Goal: Navigation & Orientation: Find specific page/section

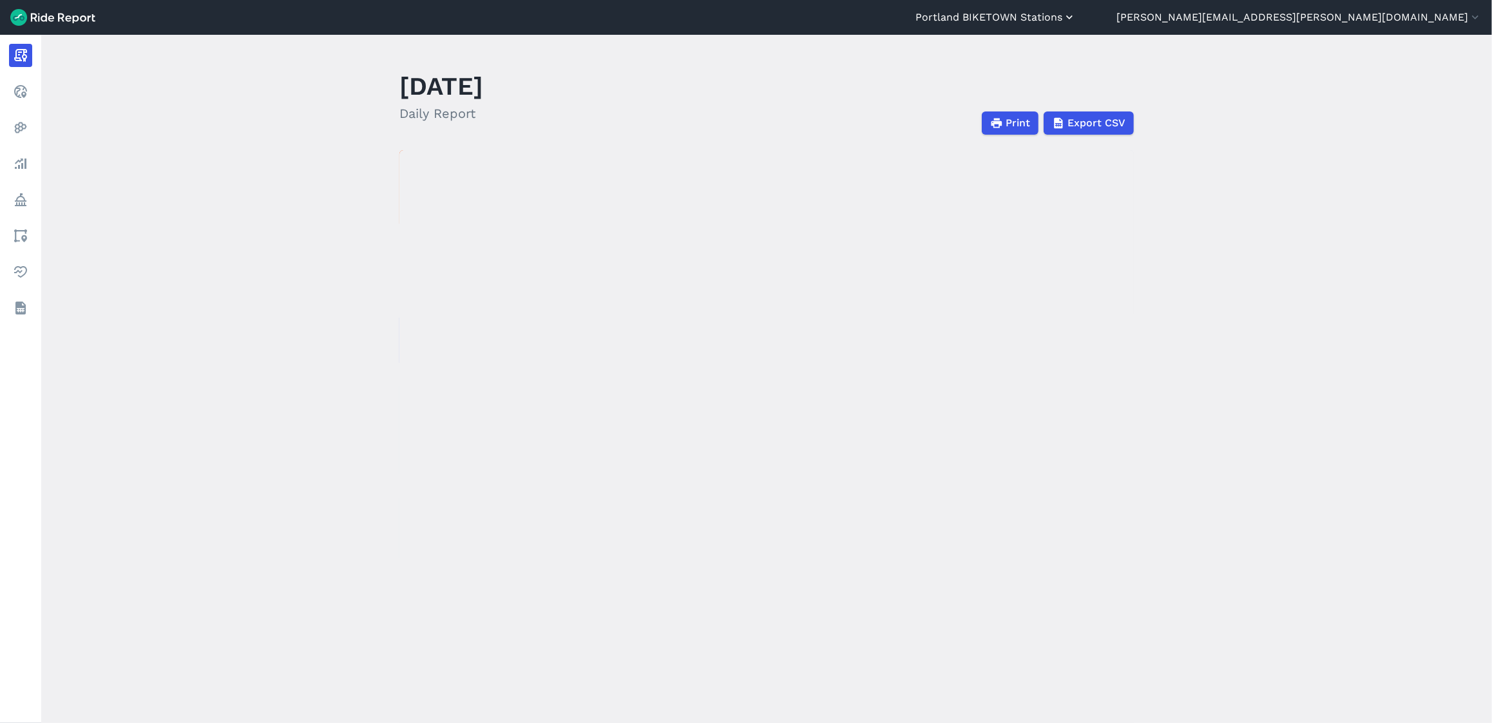
click at [1076, 21] on icon "button" at bounding box center [1069, 17] width 13 height 13
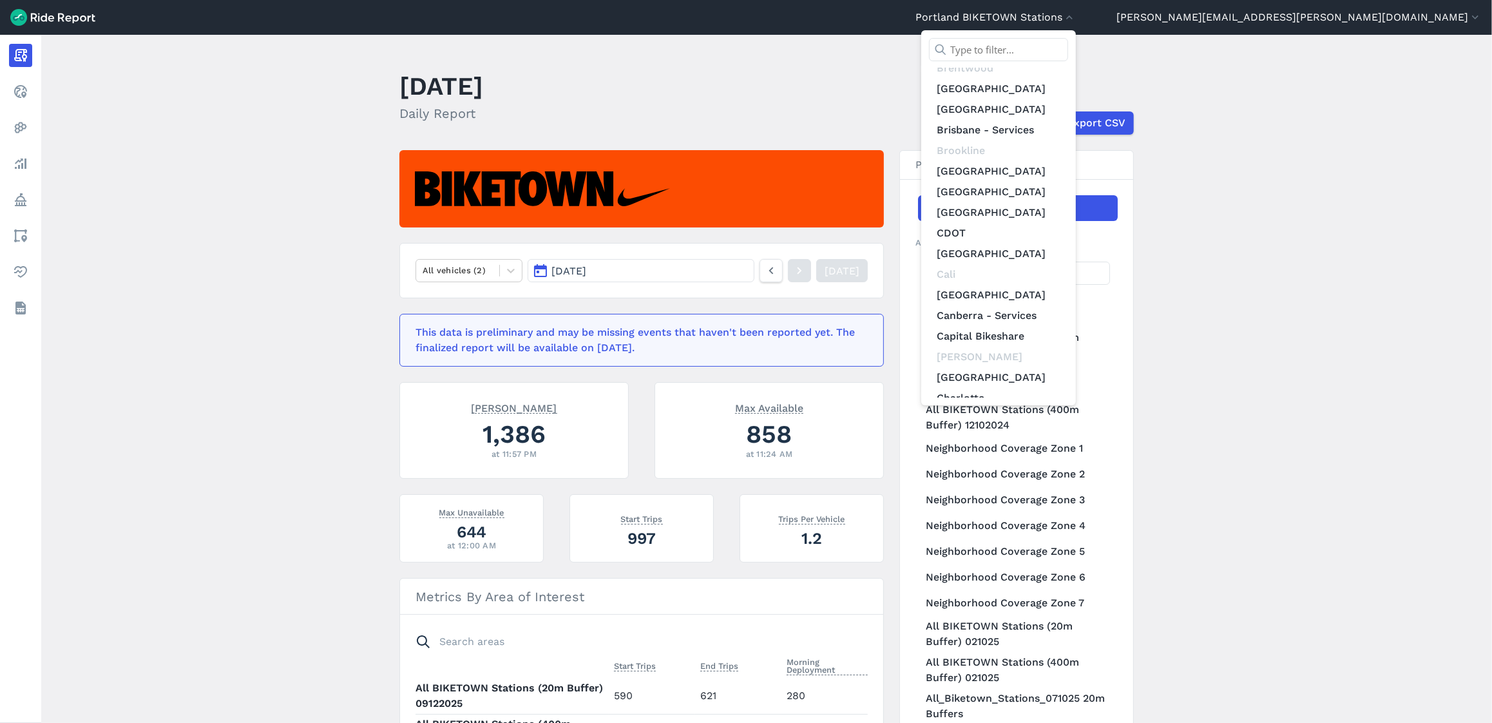
scroll to position [1529, 0]
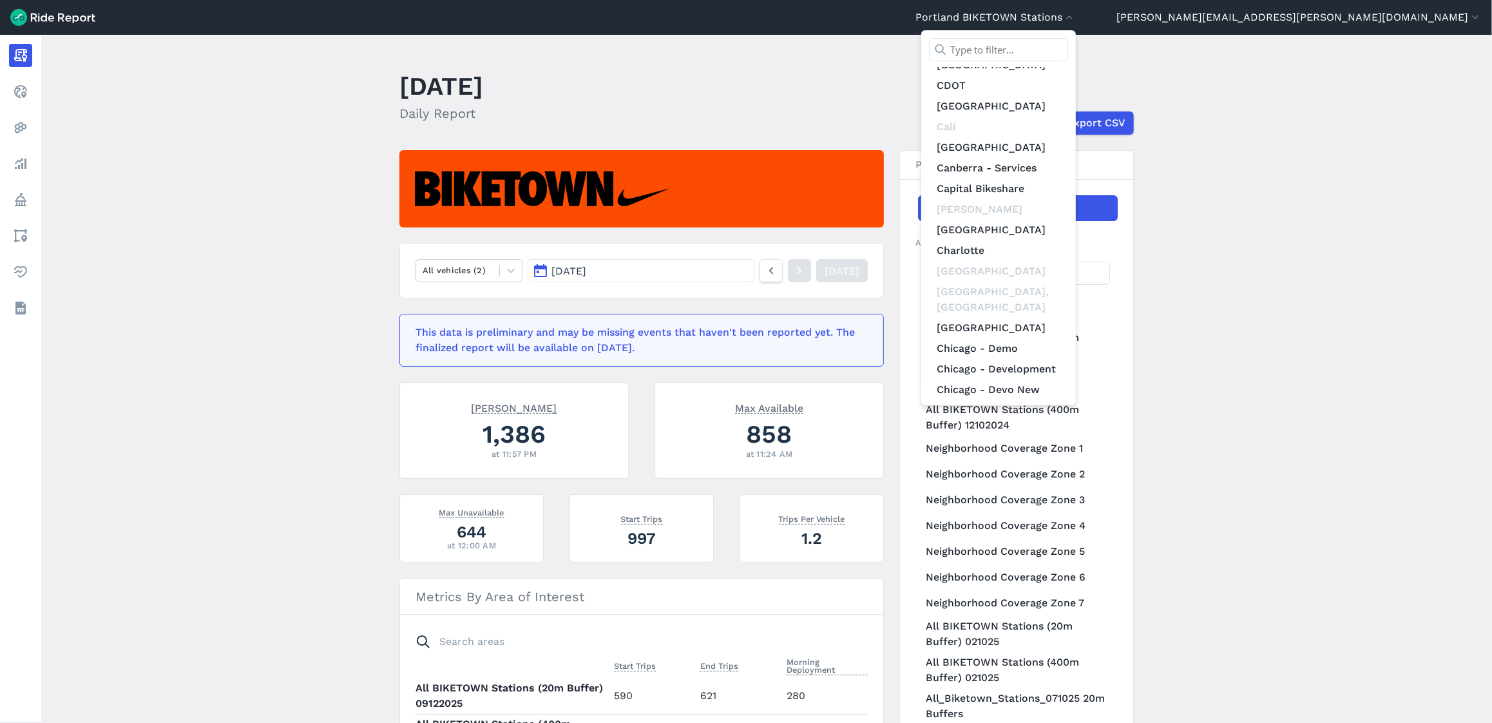
click at [1068, 338] on link "Chicago - Demo" at bounding box center [998, 348] width 139 height 21
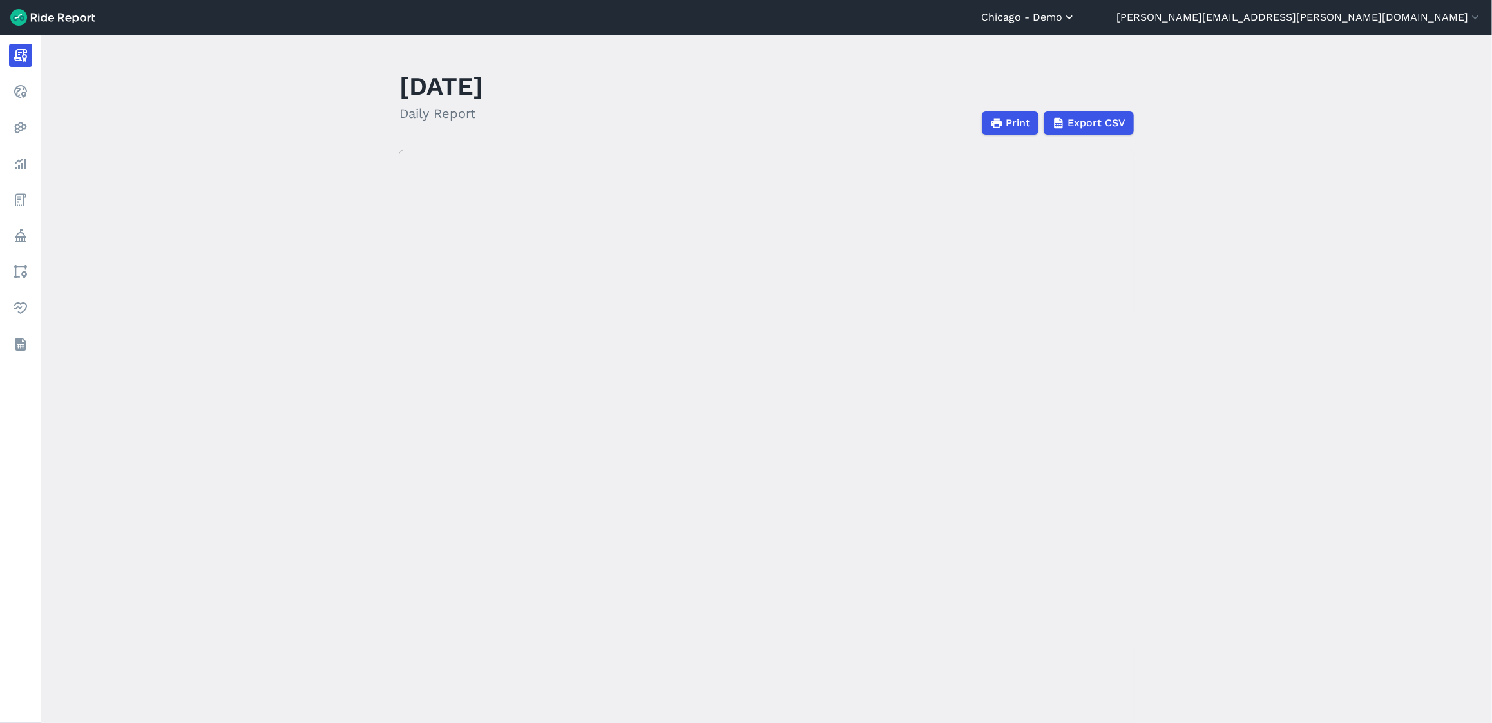
click at [1076, 21] on button "Chicago - Demo" at bounding box center [1028, 17] width 95 height 15
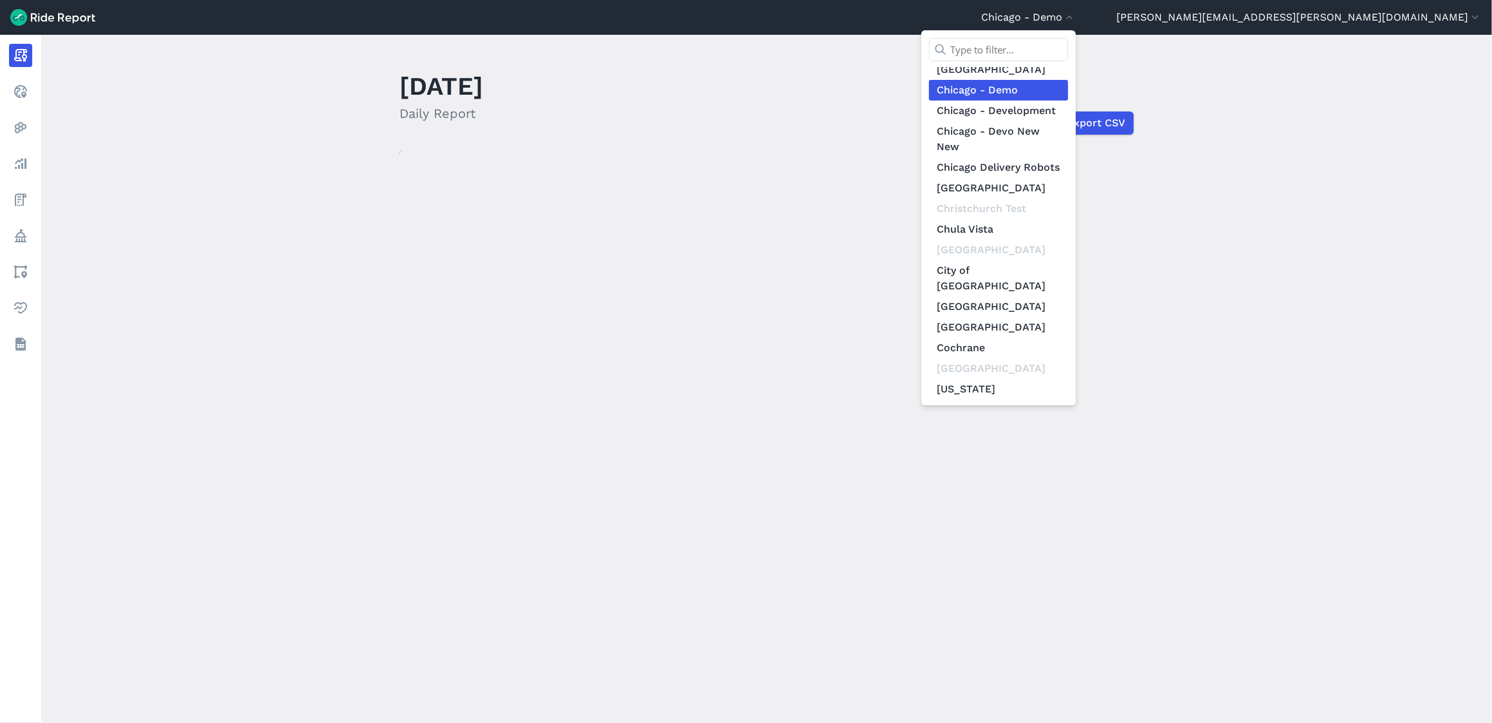
scroll to position [1790, 0]
click at [1068, 516] on link "[DATE]" at bounding box center [998, 526] width 139 height 21
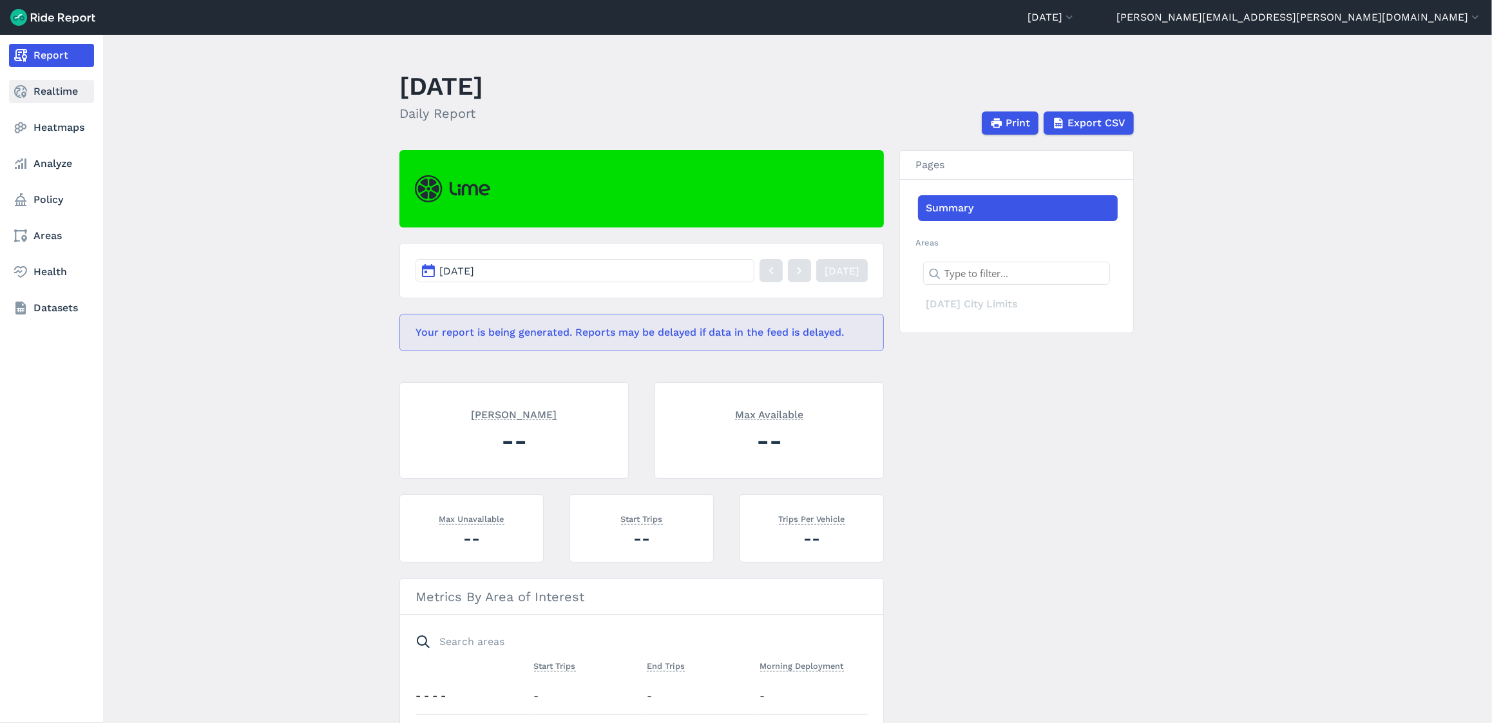
click at [24, 94] on icon at bounding box center [20, 91] width 15 height 15
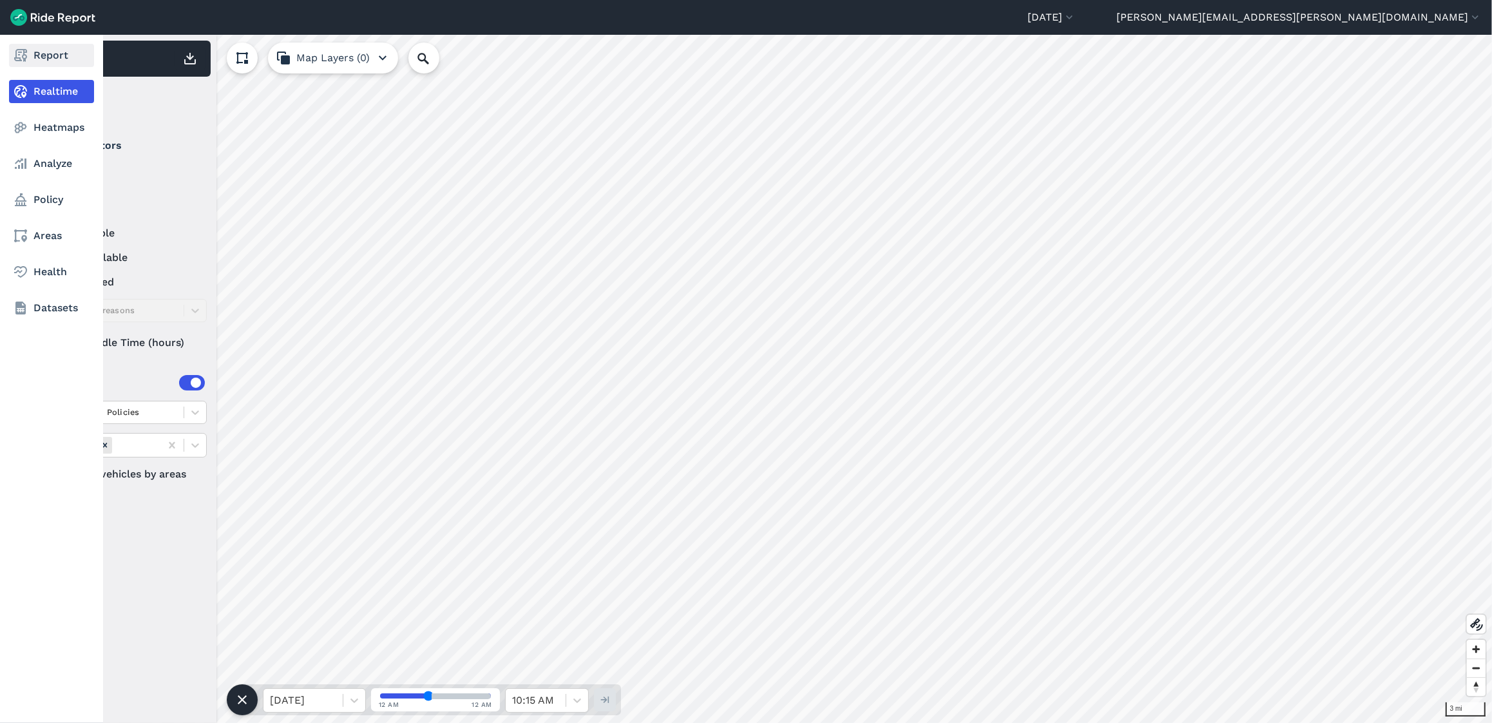
click at [29, 59] on link "Report" at bounding box center [51, 55] width 85 height 23
